Goal: Information Seeking & Learning: Learn about a topic

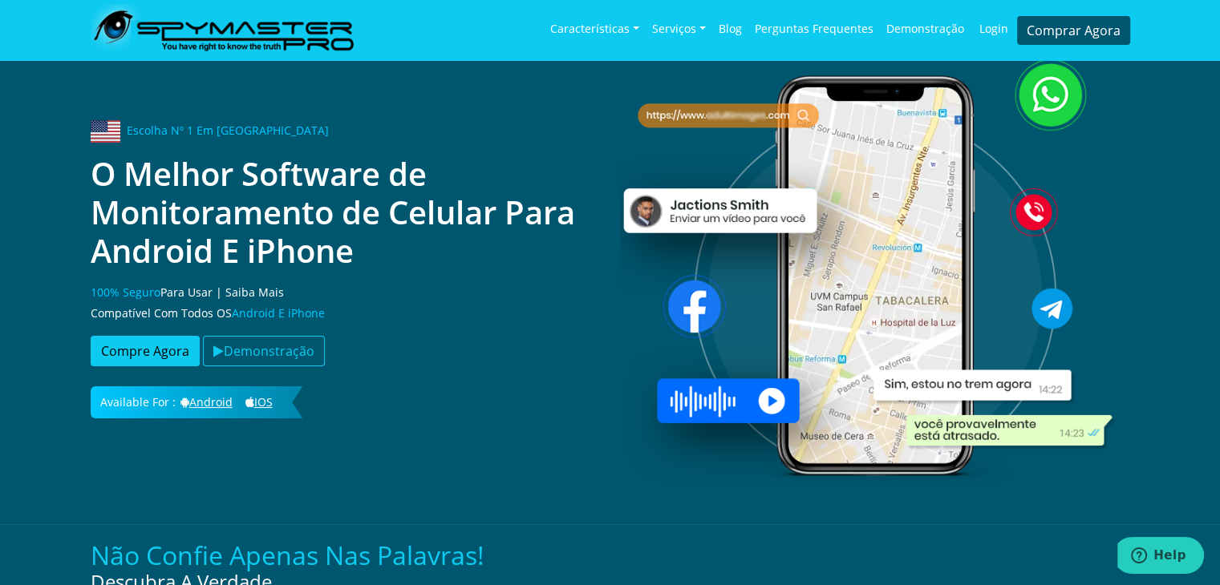
scroll to position [481, 0]
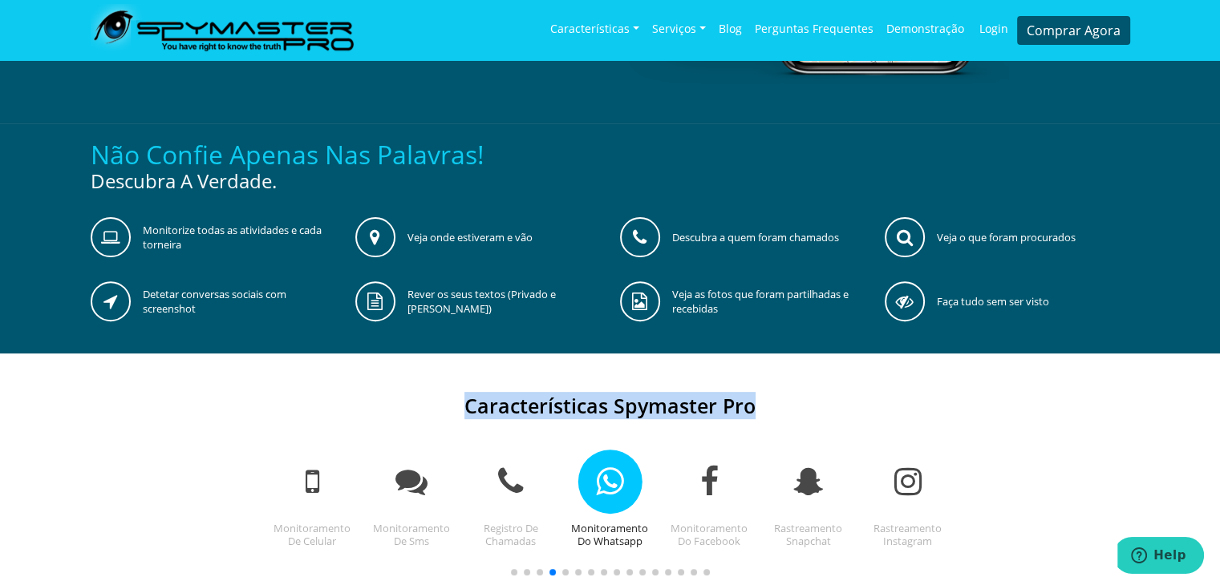
drag, startPoint x: 744, startPoint y: 411, endPoint x: 468, endPoint y: 395, distance: 276.3
click at [457, 402] on h4 "Características Spymaster Pro" at bounding box center [610, 406] width 1039 height 24
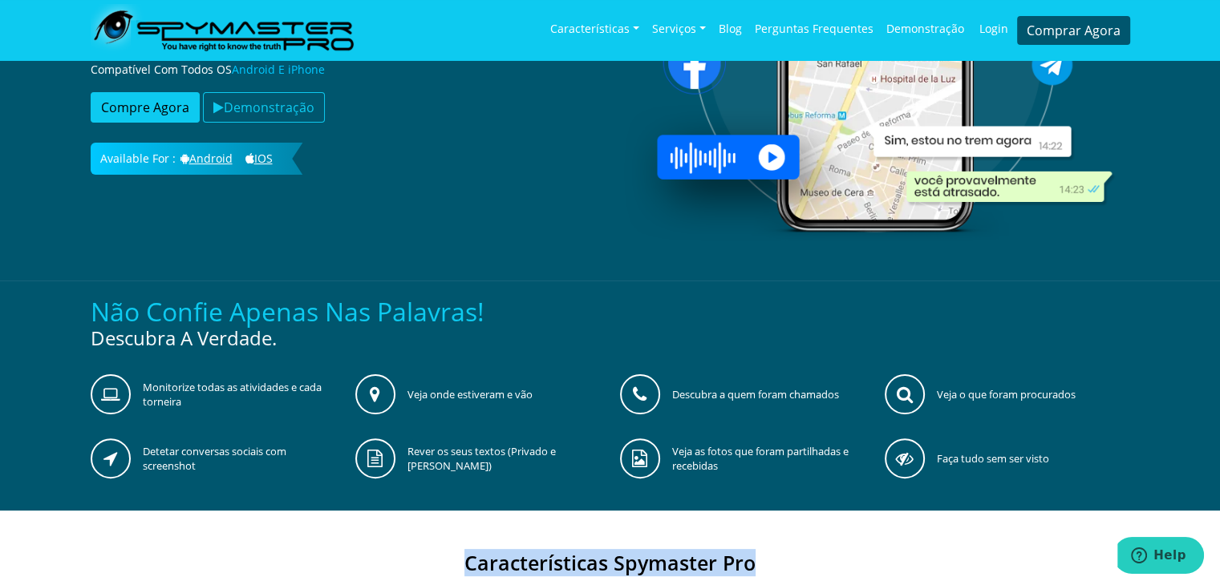
scroll to position [241, 0]
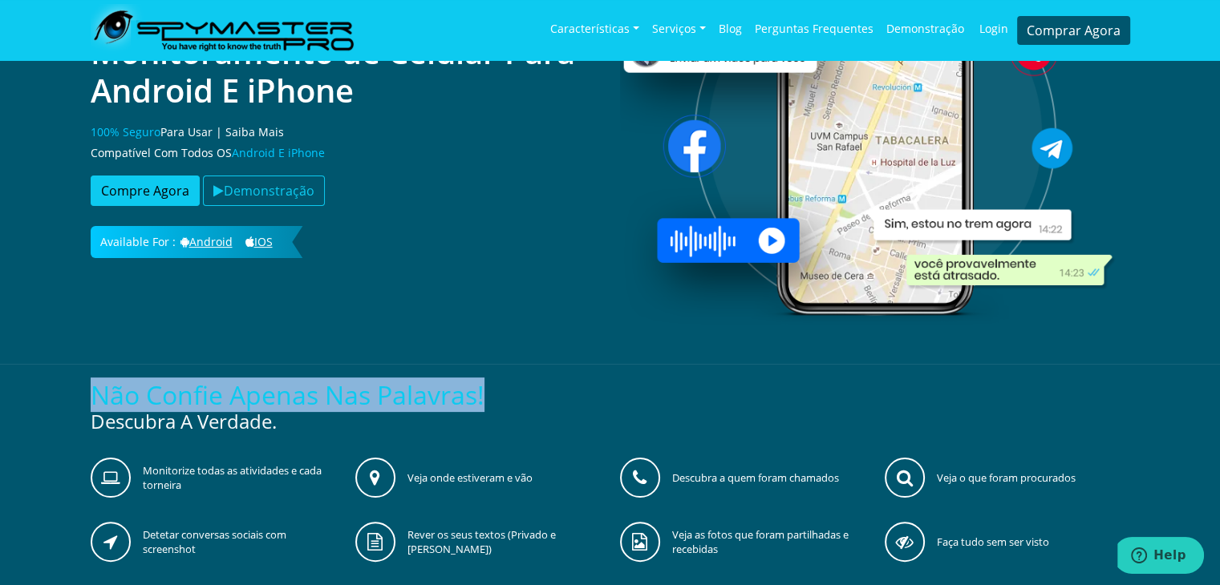
drag, startPoint x: 492, startPoint y: 386, endPoint x: 164, endPoint y: 387, distance: 328.0
click at [60, 396] on section "Não confie apenas nas palavras! Descubra a Verdade. Monitorize todas as ativida…" at bounding box center [610, 479] width 1220 height 230
copy h3 "Não confie apenas nas palavras!"
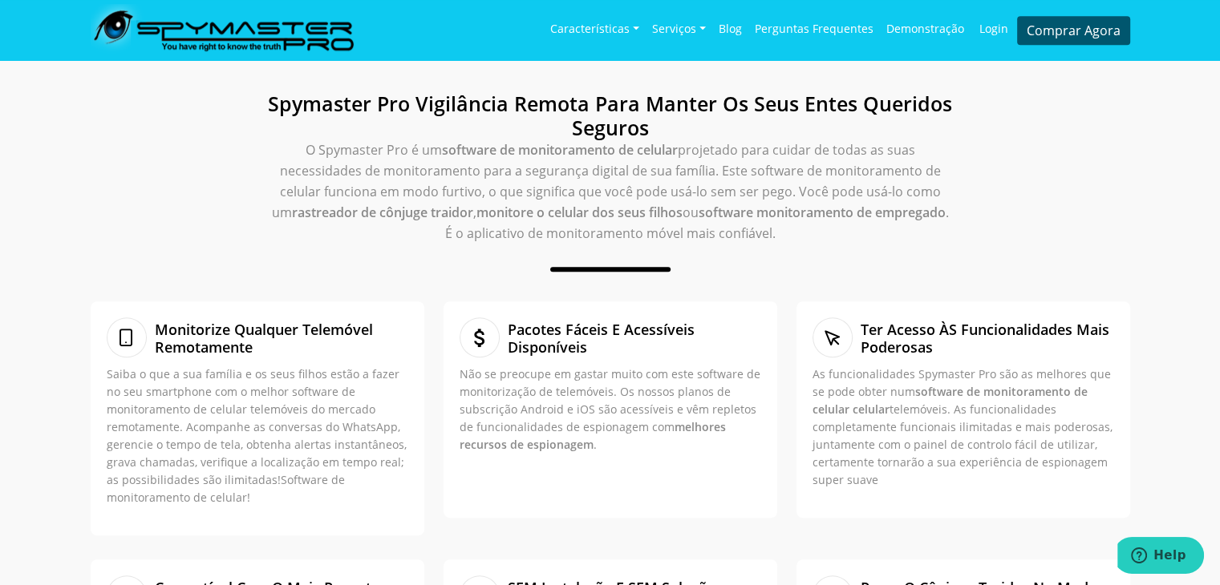
scroll to position [882, 0]
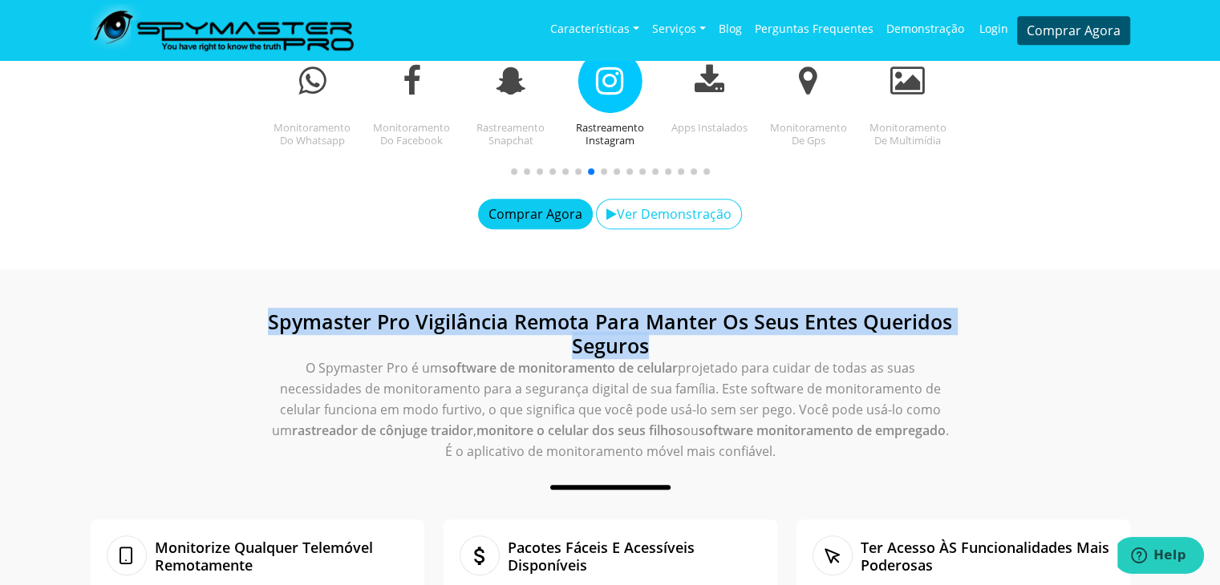
drag, startPoint x: 651, startPoint y: 342, endPoint x: 260, endPoint y: 313, distance: 392.5
click at [260, 313] on div "Spymaster Pro Vigilância Remota Para Manter os Seus Entes Queridos seguros O Sp…" at bounding box center [610, 403] width 706 height 186
copy h4 "Spymaster Pro Vigilância Remota Para Manter os Seus Entes Queridos seguros"
click at [744, 33] on link "Blog" at bounding box center [730, 29] width 36 height 47
